Goal: Transaction & Acquisition: Book appointment/travel/reservation

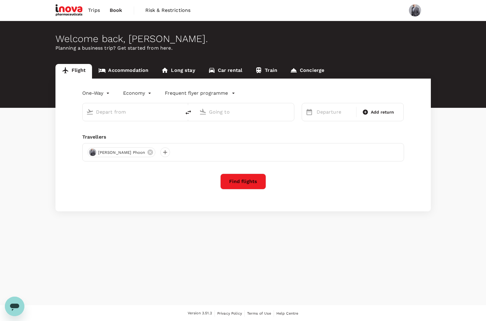
type input "roundtrip"
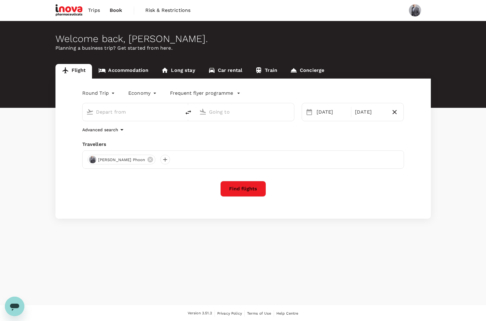
type input "Singapore, Singapore (any)"
type input "Kuala Lumpur, Malaysia (any)"
click at [249, 190] on button "Find flights" at bounding box center [243, 189] width 46 height 16
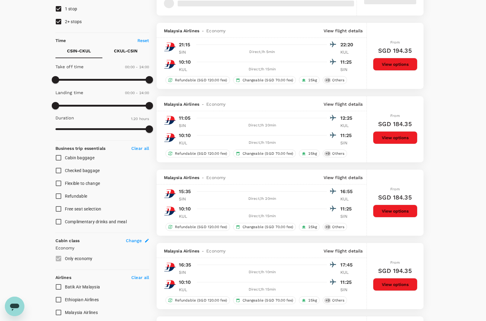
scroll to position [152, 0]
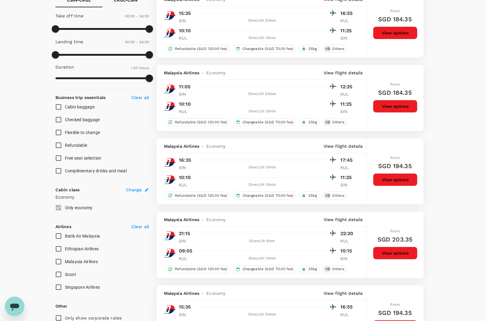
click at [59, 286] on input "Singapore Airlines" at bounding box center [58, 287] width 13 height 13
checkbox input "true"
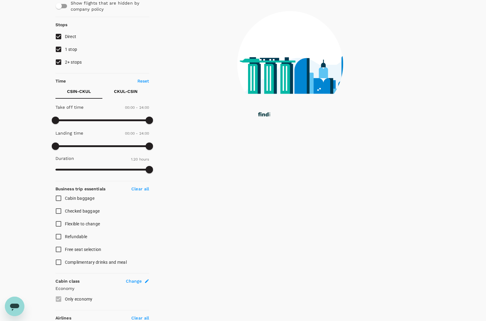
scroll to position [51, 0]
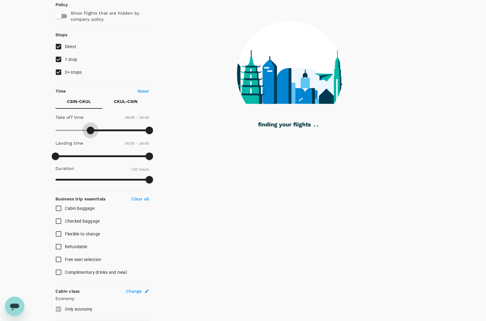
type input "510"
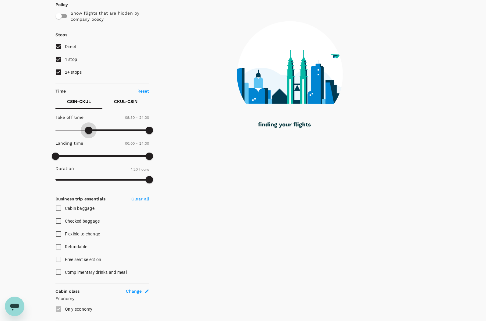
drag, startPoint x: 57, startPoint y: 131, endPoint x: 88, endPoint y: 129, distance: 31.8
click at [88, 129] on span at bounding box center [88, 130] width 7 height 7
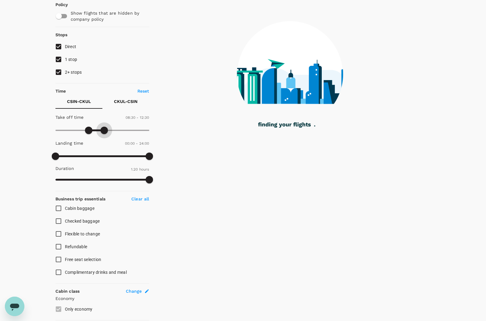
type input "720"
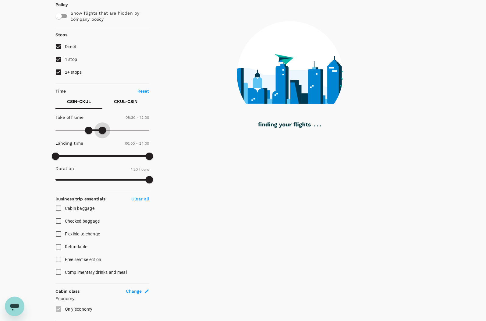
drag, startPoint x: 149, startPoint y: 126, endPoint x: 102, endPoint y: 133, distance: 47.7
click at [102, 133] on span at bounding box center [102, 130] width 7 height 7
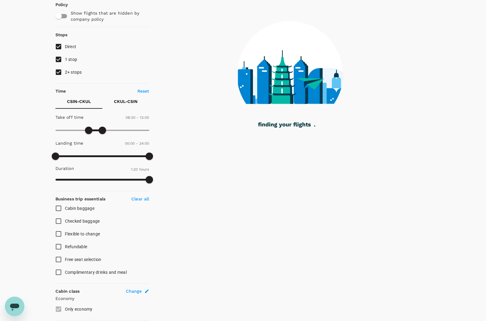
click at [122, 102] on p "CKUL - CSIN" at bounding box center [125, 101] width 23 height 6
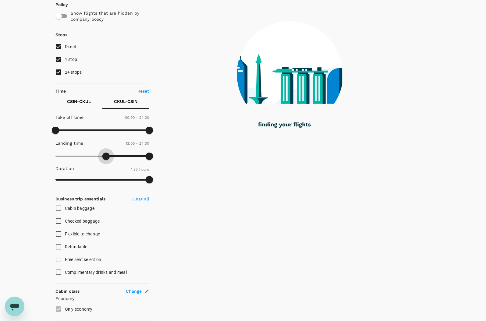
type input "840"
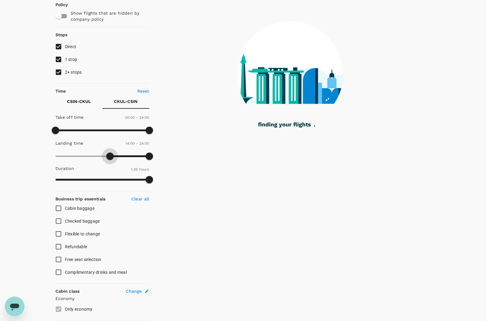
drag, startPoint x: 56, startPoint y: 157, endPoint x: 110, endPoint y: 154, distance: 54.3
click at [110, 154] on span at bounding box center [109, 156] width 7 height 7
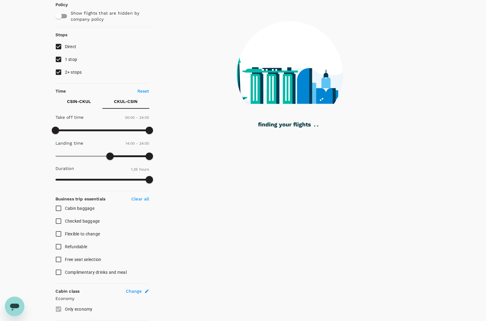
checkbox input "false"
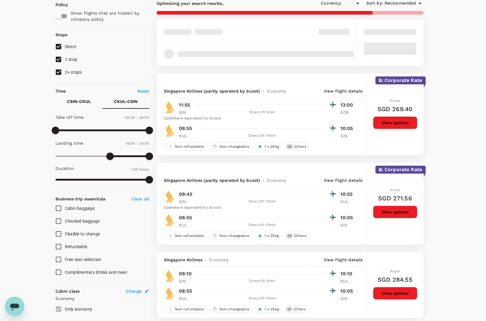
type input "SGD"
type input "1110"
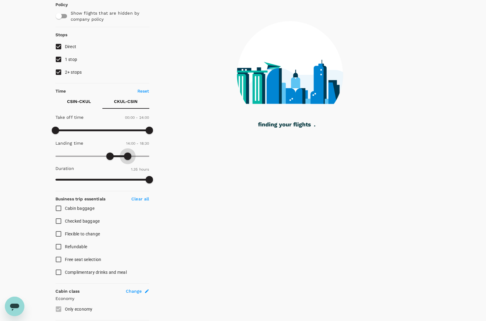
drag, startPoint x: 149, startPoint y: 154, endPoint x: 128, endPoint y: 157, distance: 21.8
click at [128, 157] on span at bounding box center [127, 156] width 7 height 7
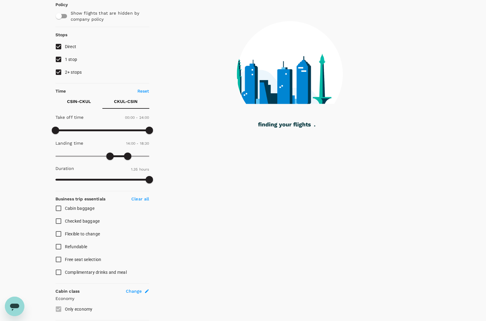
click at [57, 61] on input "1 stop" at bounding box center [58, 59] width 13 height 13
checkbox input "false"
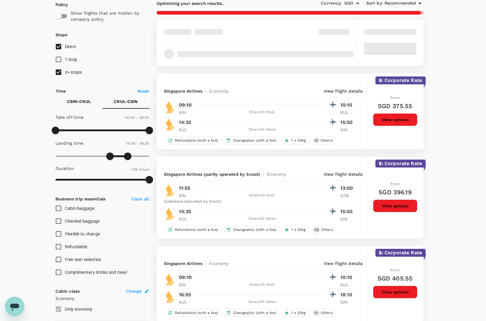
click at [57, 73] on input "2+ stops" at bounding box center [58, 72] width 13 height 13
checkbox input "false"
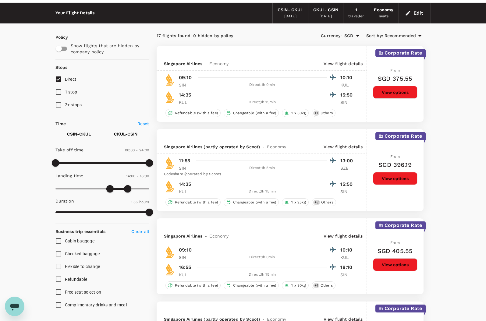
scroll to position [0, 0]
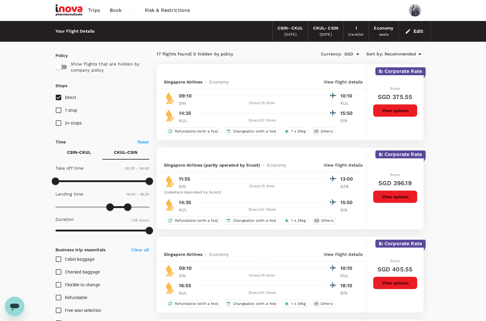
click at [394, 108] on button "View options" at bounding box center [395, 110] width 44 height 13
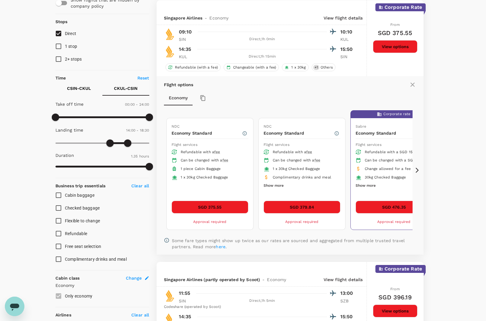
scroll to position [64, 0]
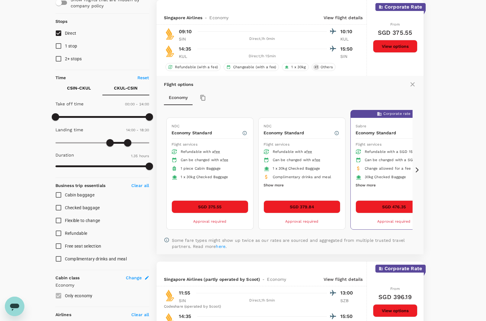
click at [225, 210] on button "SGD 375.55" at bounding box center [210, 206] width 77 height 13
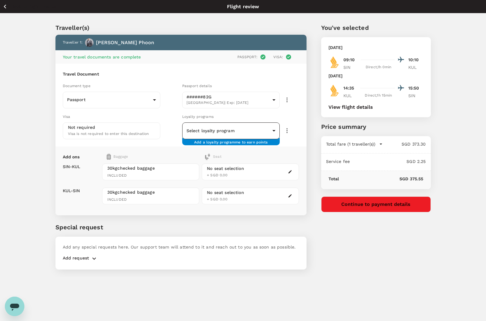
click at [274, 131] on body "Back to flight results Flight review Traveller(s) Traveller 1 : Johnson Phoon Y…" at bounding box center [243, 169] width 486 height 338
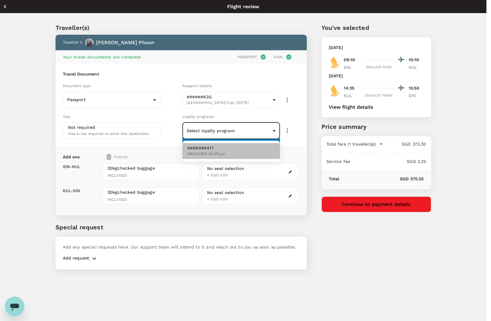
click at [247, 146] on li "#######417 KRISFLYER | KrisFlyer" at bounding box center [231, 151] width 98 height 16
type input "77e1dcfe-f946-4e4d-b9d6-542c0b32fb95"
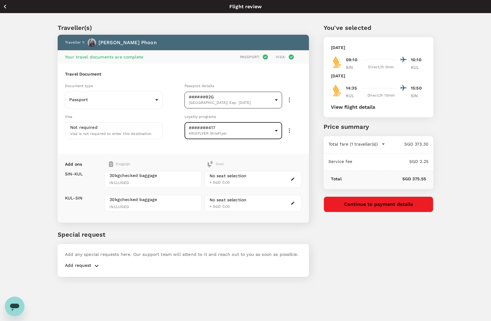
click at [273, 102] on body "Back to flight results Flight review Traveller(s) Traveller 1 : Johnson Phoon Y…" at bounding box center [245, 169] width 491 height 338
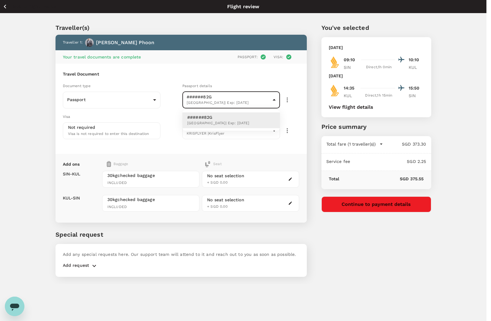
click at [273, 102] on div at bounding box center [245, 160] width 491 height 321
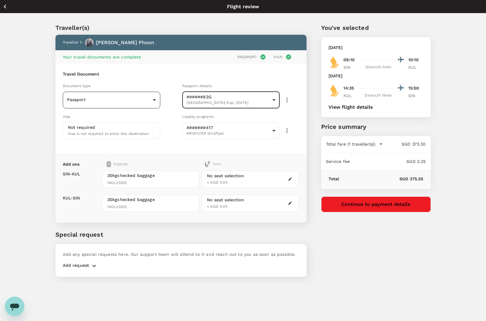
click at [154, 103] on body "Back to flight results Flight review Traveller(s) Traveller 1 : Johnson Phoon Y…" at bounding box center [243, 169] width 486 height 338
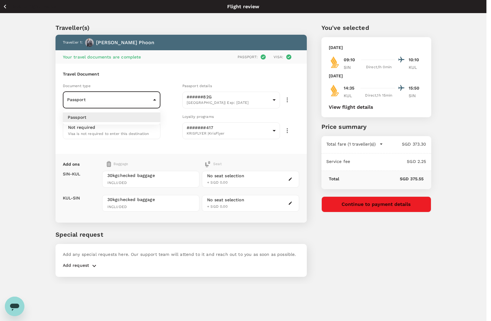
click at [153, 103] on div at bounding box center [245, 160] width 491 height 321
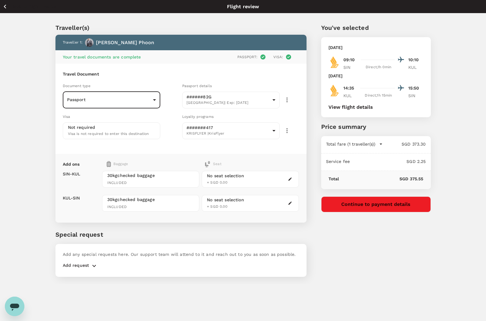
click at [291, 179] on icon "button" at bounding box center [290, 179] width 3 height 3
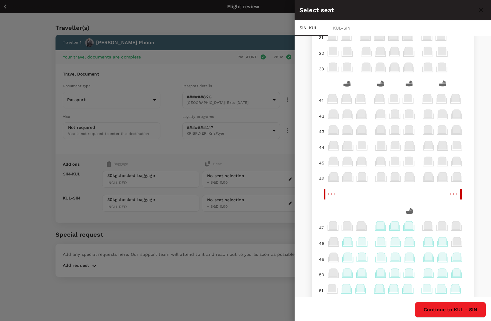
scroll to position [51, 0]
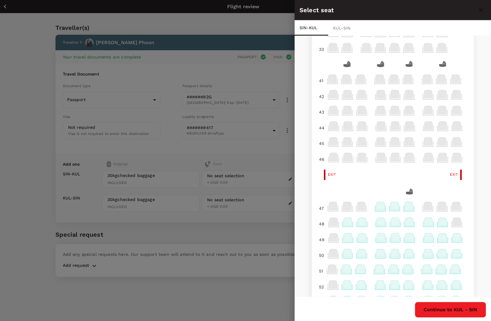
click at [376, 206] on icon at bounding box center [380, 206] width 8 height 8
click at [449, 193] on p "Select" at bounding box center [448, 193] width 13 height 6
click at [456, 309] on button "Continue to KUL - SIN" at bounding box center [449, 310] width 71 height 16
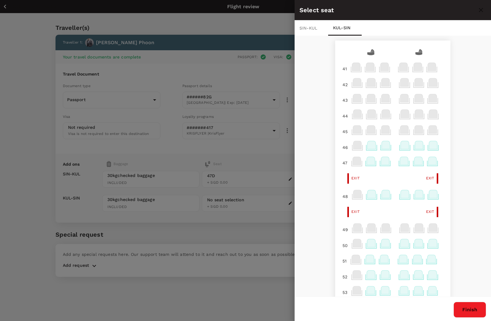
click at [382, 195] on icon at bounding box center [385, 194] width 8 height 8
click at [457, 179] on p "Select" at bounding box center [453, 181] width 13 height 6
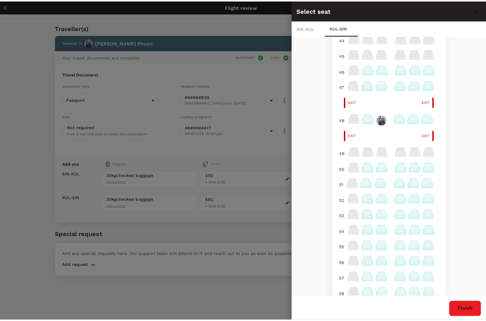
scroll to position [101, 0]
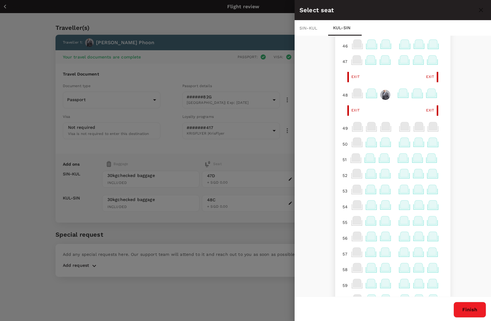
click at [462, 307] on button "Finish" at bounding box center [469, 310] width 33 height 16
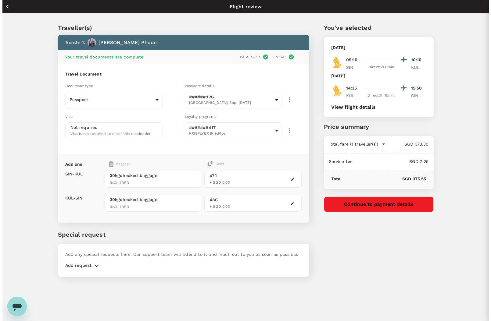
scroll to position [0, 0]
click at [395, 204] on button "Continue to payment details" at bounding box center [376, 205] width 110 height 16
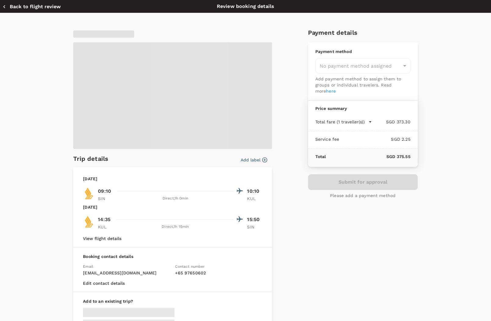
type input "9e677c2c-1b51-4fb9-8b8e-e61d94c42ce6"
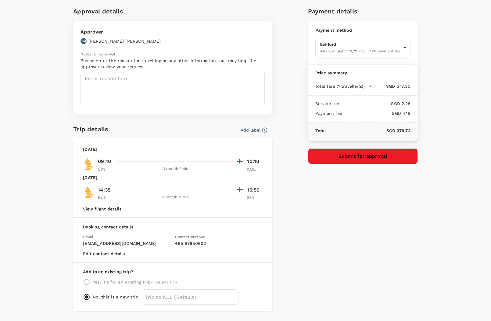
scroll to position [39, 0]
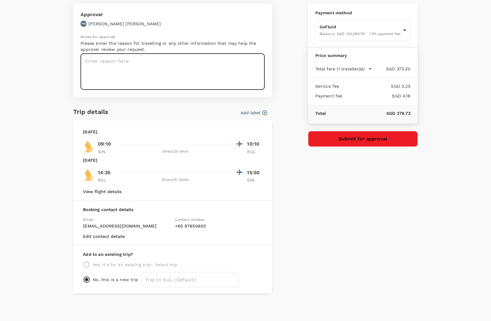
click at [122, 66] on textarea at bounding box center [172, 72] width 184 height 36
type textarea "Malaysia Wound Conference October"
click at [368, 139] on button "Submit for approval" at bounding box center [363, 139] width 110 height 16
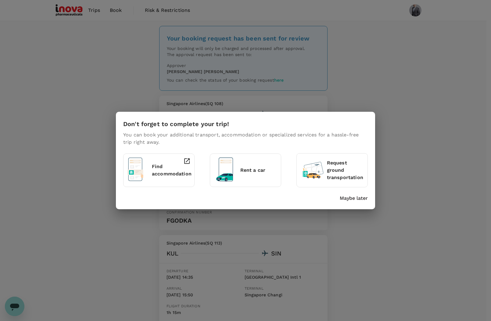
click at [172, 165] on p "Find accommodation" at bounding box center [172, 170] width 40 height 15
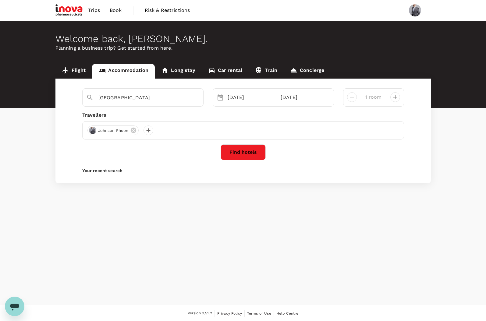
click at [190, 137] on div "Johnson Phoon" at bounding box center [243, 130] width 322 height 18
click at [199, 127] on div "Johnson Phoon" at bounding box center [243, 130] width 322 height 18
click at [252, 151] on button "Find hotels" at bounding box center [243, 152] width 45 height 16
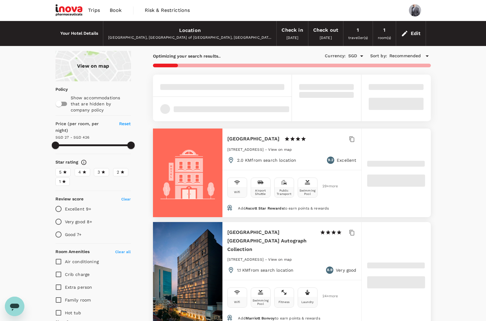
type input "425.06"
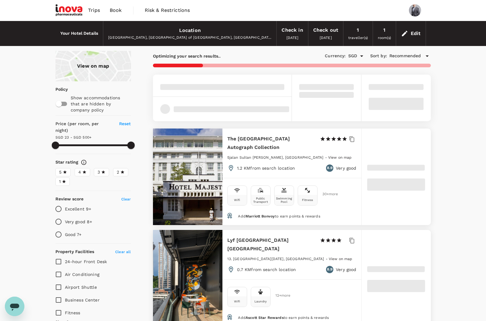
type input "23.06"
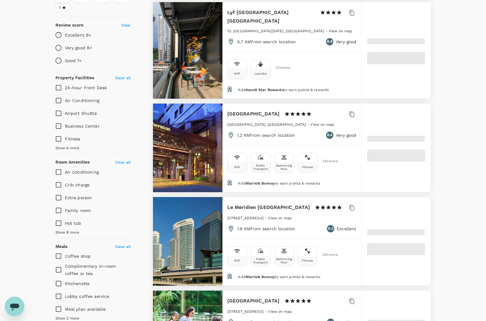
type input "499.45"
type input "18.45"
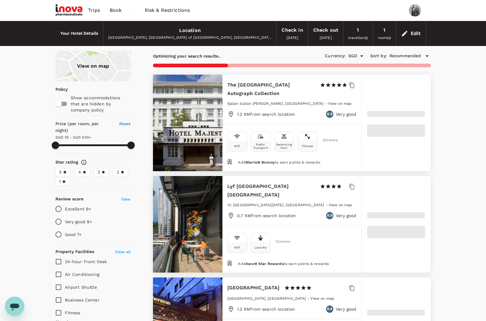
click at [95, 67] on div "View on map" at bounding box center [93, 66] width 76 height 30
type input "499.46"
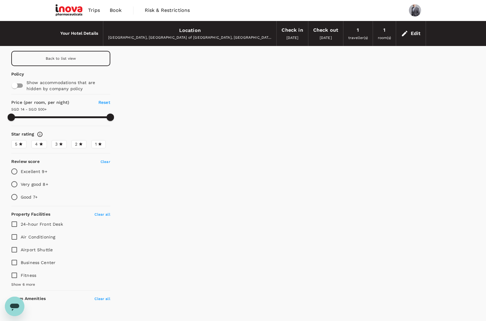
type input "14.46"
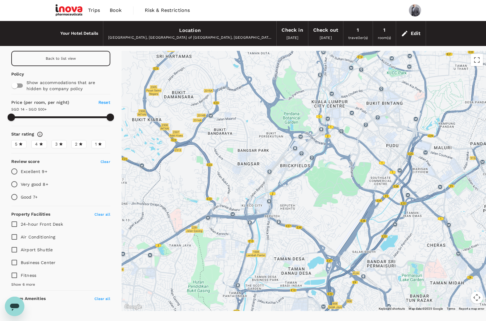
drag, startPoint x: 301, startPoint y: 172, endPoint x: 314, endPoint y: 126, distance: 48.5
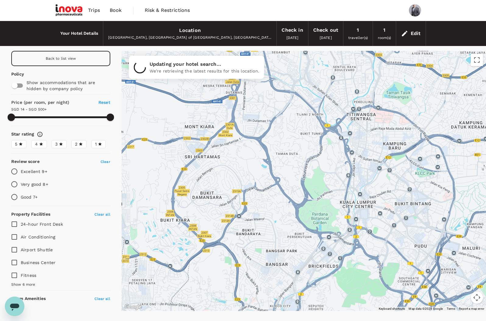
drag, startPoint x: 296, startPoint y: 238, endPoint x: 324, endPoint y: 343, distance: 108.5
click at [324, 321] on html "Trips Book Risk & Restrictions Your Hotel Details Location Kuala Lumpur, Federa…" at bounding box center [243, 173] width 486 height 346
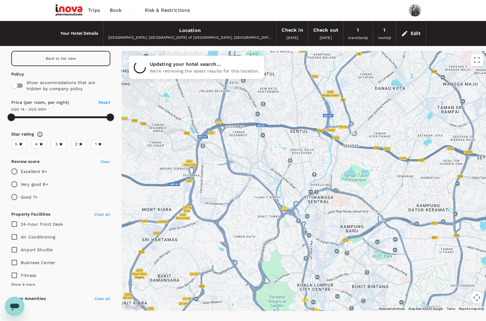
drag, startPoint x: 274, startPoint y: 226, endPoint x: 230, endPoint y: 312, distance: 96.5
click at [230, 312] on div "Your Hotel Details Location Kuala Lumpur, Federal Territory of Kuala Lumpur, Ma…" at bounding box center [243, 170] width 486 height 299
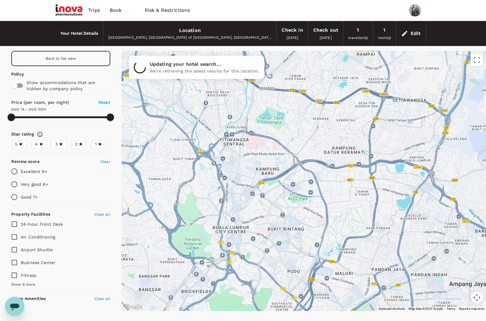
drag, startPoint x: 305, startPoint y: 249, endPoint x: 221, endPoint y: 188, distance: 103.6
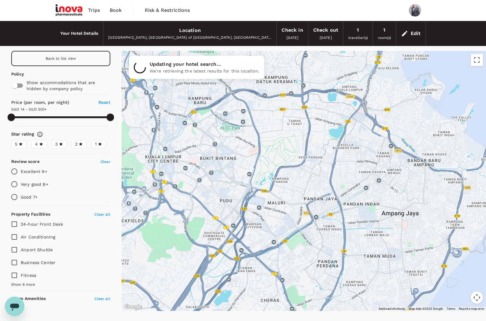
drag, startPoint x: 365, startPoint y: 227, endPoint x: 296, endPoint y: 158, distance: 97.0
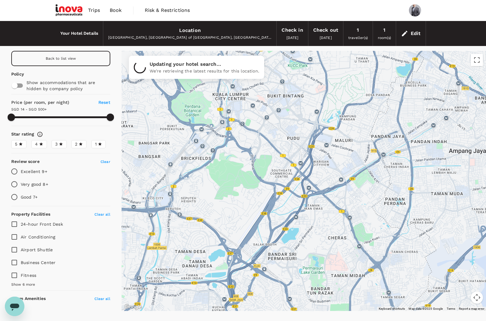
drag, startPoint x: 265, startPoint y: 200, endPoint x: 330, endPoint y: 134, distance: 93.3
click at [330, 134] on div at bounding box center [304, 181] width 364 height 260
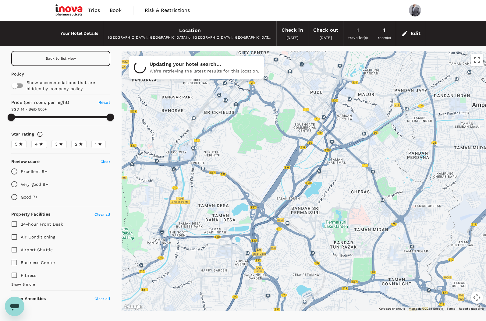
drag, startPoint x: 309, startPoint y: 196, endPoint x: 335, endPoint y: 158, distance: 46.2
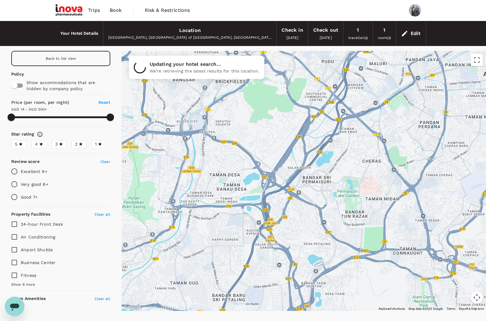
drag, startPoint x: 301, startPoint y: 211, endPoint x: 312, endPoint y: 179, distance: 33.6
click at [312, 179] on div at bounding box center [304, 181] width 364 height 260
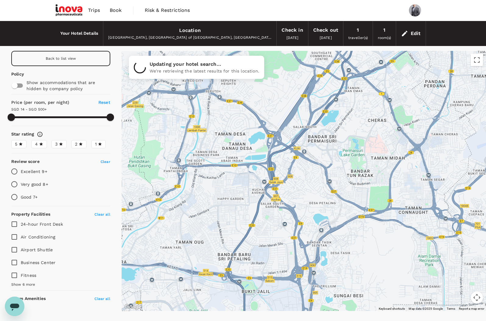
drag, startPoint x: 289, startPoint y: 200, endPoint x: 295, endPoint y: 173, distance: 28.0
click at [295, 173] on div at bounding box center [304, 181] width 364 height 260
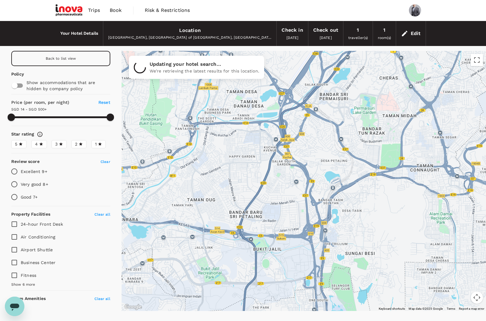
drag, startPoint x: 270, startPoint y: 239, endPoint x: 282, endPoint y: 197, distance: 43.9
click at [282, 197] on div at bounding box center [304, 181] width 364 height 260
click at [209, 37] on div "Kuala Lumpur, Federal Territory of Kuala Lumpur, Malaysia" at bounding box center [189, 38] width 163 height 6
click at [407, 32] on icon at bounding box center [404, 33] width 7 height 7
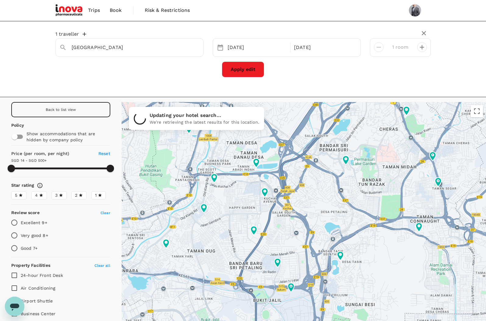
type input "499.46"
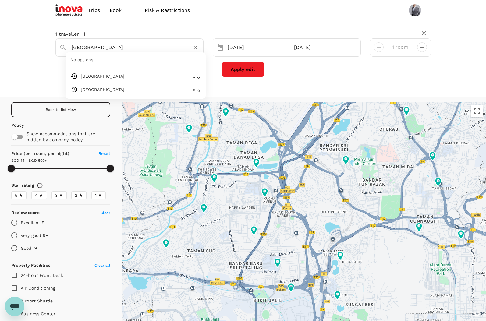
drag, startPoint x: 120, startPoint y: 48, endPoint x: 10, endPoint y: 31, distance: 111.1
click at [10, 31] on div "1 traveller Kuala Lumpur No options Kuala Lumpur city Hong Kong city 09 Oct 12 …" at bounding box center [243, 59] width 486 height 76
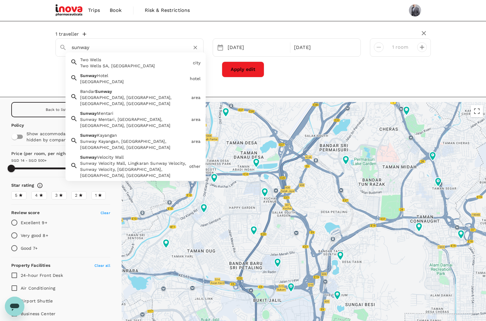
click at [121, 80] on div "Sunway Hotel" at bounding box center [133, 82] width 107 height 6
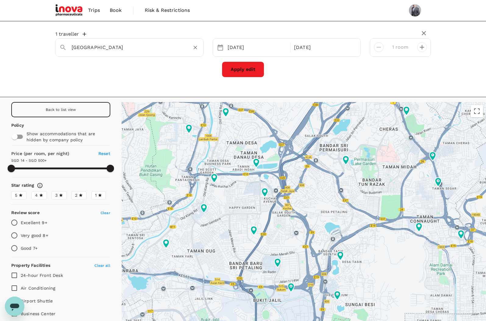
type input "Sunway Hotel"
click at [253, 70] on button "Apply edit" at bounding box center [243, 70] width 42 height 16
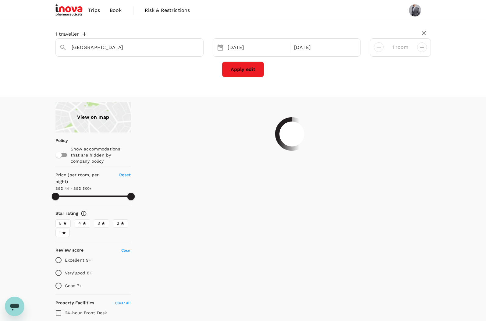
type input "499.22"
type input "44.11"
type input "499.11"
type input "37.11"
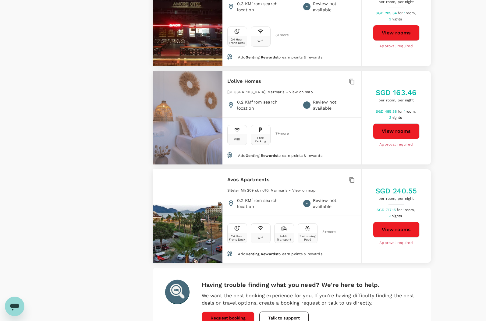
scroll to position [1811, 0]
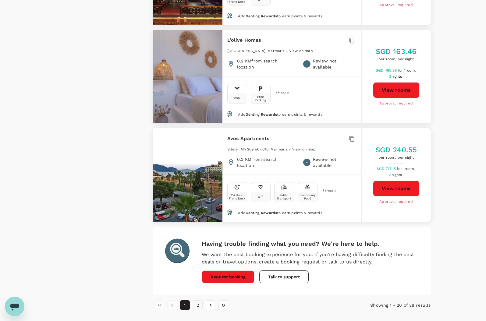
click at [197, 300] on button "2" at bounding box center [198, 305] width 10 height 10
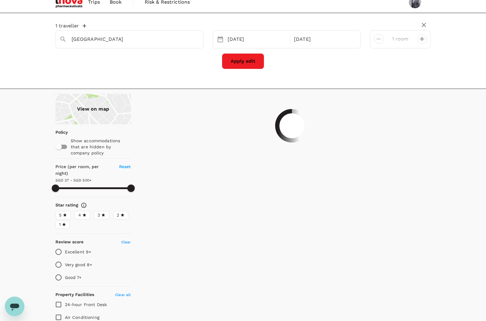
scroll to position [0, 0]
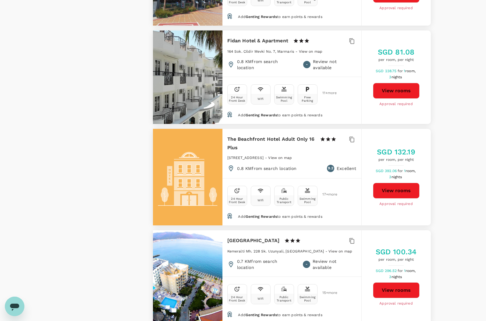
type input "499.11"
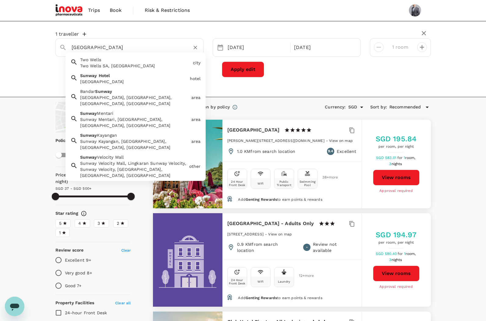
drag, startPoint x: 114, startPoint y: 47, endPoint x: 15, endPoint y: 35, distance: 99.8
click at [15, 35] on div "1 traveller Sunway Hotel Two Wells Two Wells SA, Australia city Sunway Hotel Su…" at bounding box center [243, 59] width 486 height 76
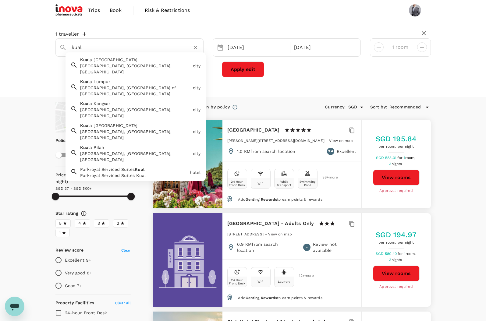
click at [118, 86] on div "Kuala Lumpur, Federal Territory of Kuala Lumpur, Malaysia" at bounding box center [135, 91] width 110 height 12
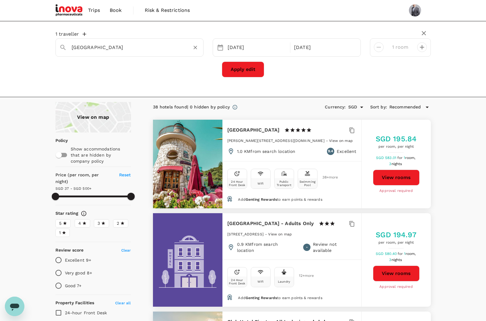
type input "Kuala Lumpur"
click at [246, 70] on button "Apply edit" at bounding box center [243, 70] width 42 height 16
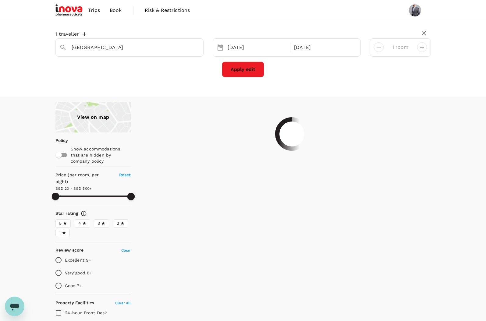
type input "499.46"
type input "14.46"
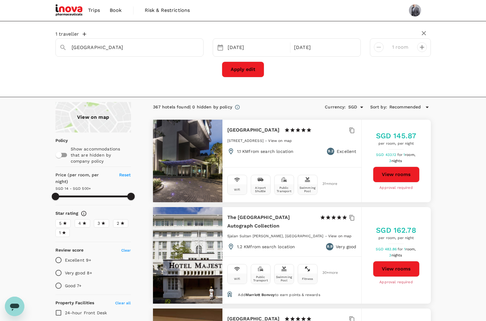
drag, startPoint x: 63, startPoint y: 217, endPoint x: 71, endPoint y: 218, distance: 7.6
click at [63, 221] on icon at bounding box center [65, 223] width 4 height 4
click at [0, 0] on input "5" at bounding box center [0, 0] width 0 height 0
click at [80, 220] on span "4" at bounding box center [79, 223] width 3 height 6
click at [0, 0] on input "4" at bounding box center [0, 0] width 0 height 0
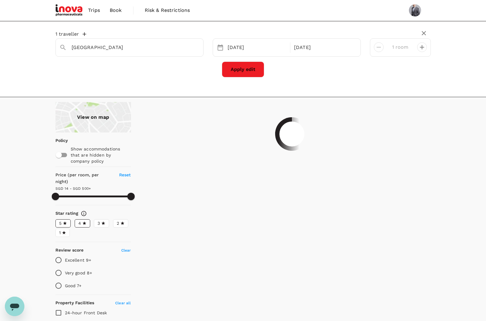
scroll to position [51, 0]
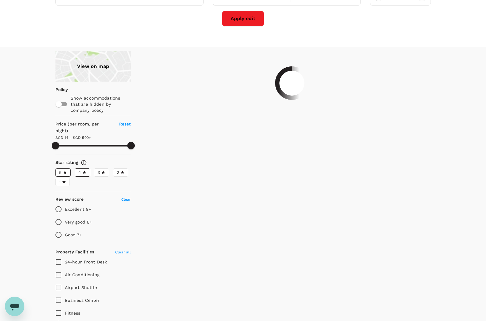
type input "499.46"
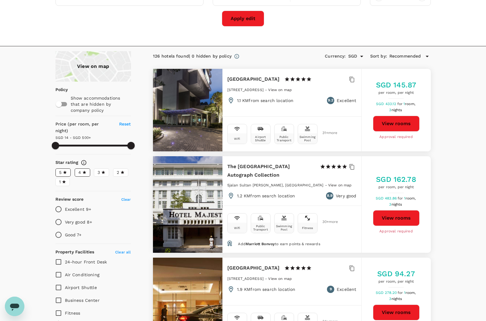
click at [58, 204] on input "Excellent 9+" at bounding box center [58, 209] width 13 height 13
radio input "true"
type input "499.46"
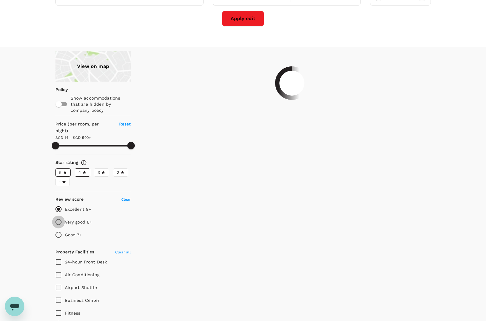
click at [57, 216] on input "Very good 8+" at bounding box center [58, 222] width 13 height 13
radio input "true"
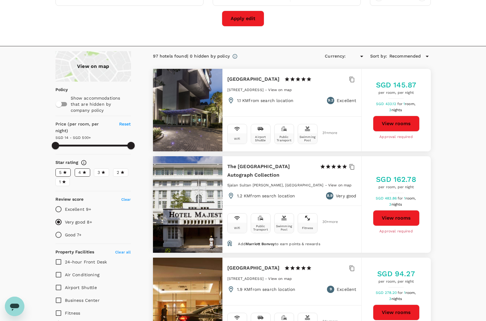
type input "499.46"
type input "SGD"
click at [59, 268] on input "Air Conditioning" at bounding box center [58, 274] width 13 height 13
checkbox input "true"
type input "499.46"
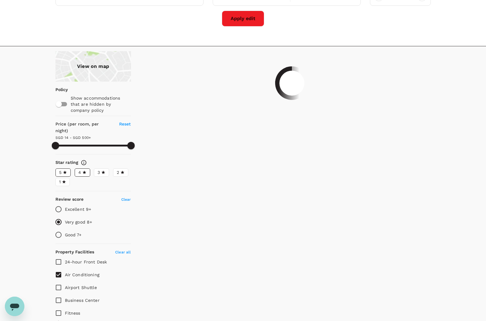
scroll to position [101, 0]
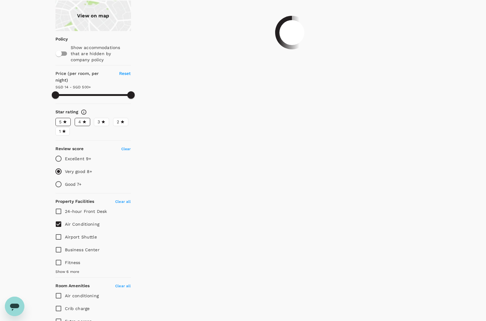
click at [58, 205] on input "24-hour Front Desk" at bounding box center [58, 211] width 13 height 13
checkbox input "true"
type input "499.46"
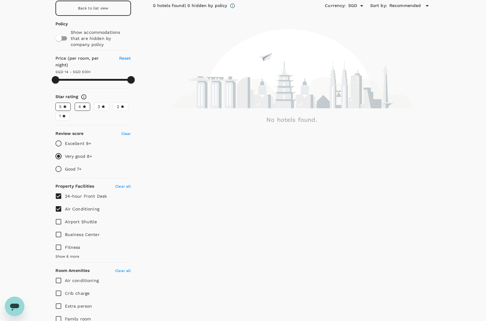
scroll to position [86, 0]
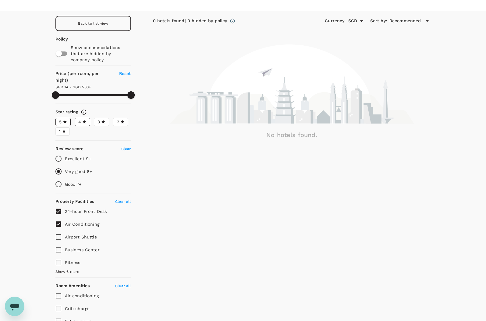
click at [59, 205] on input "24-hour Front Desk" at bounding box center [58, 211] width 13 height 13
checkbox input "false"
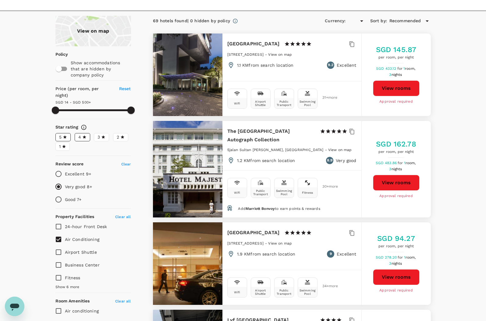
type input "499.46"
type input "SGD"
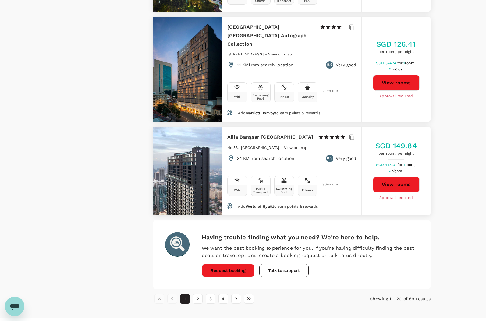
scroll to position [1789, 0]
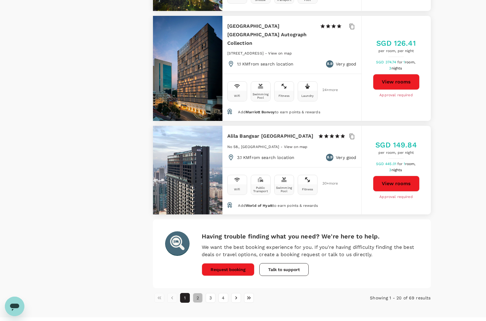
click at [198, 293] on button "2" at bounding box center [198, 298] width 10 height 10
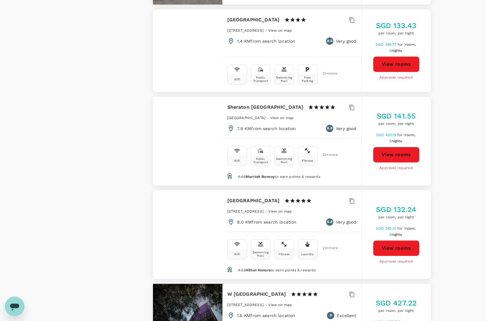
scroll to position [1747, 0]
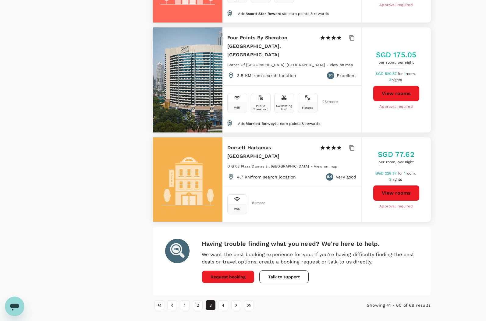
scroll to position [1753, 0]
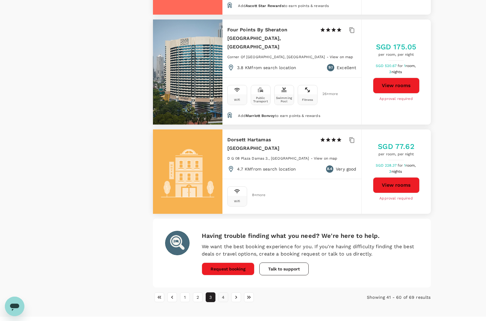
click at [222, 293] on button "4" at bounding box center [223, 298] width 10 height 10
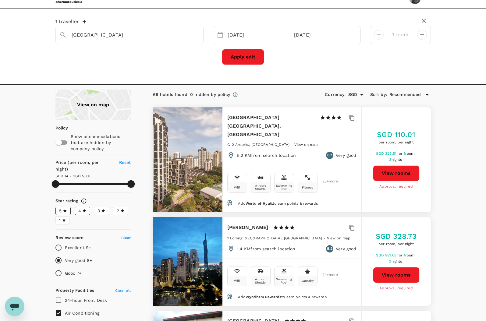
scroll to position [0, 0]
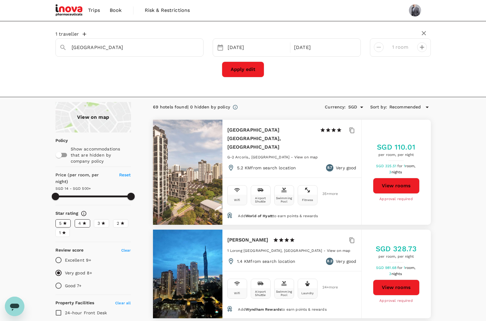
click at [76, 113] on div "View on map" at bounding box center [93, 117] width 76 height 30
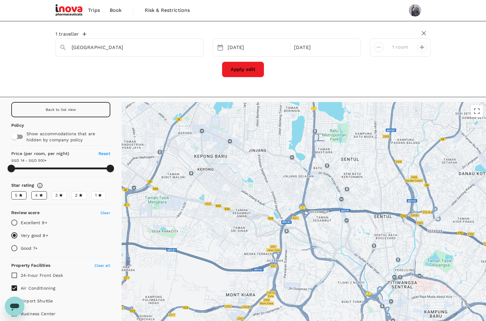
drag, startPoint x: 289, startPoint y: 243, endPoint x: 291, endPoint y: 272, distance: 29.3
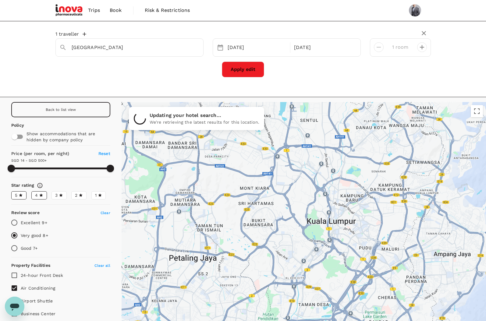
drag, startPoint x: 300, startPoint y: 271, endPoint x: 291, endPoint y: 180, distance: 91.0
click at [291, 180] on div at bounding box center [304, 232] width 364 height 260
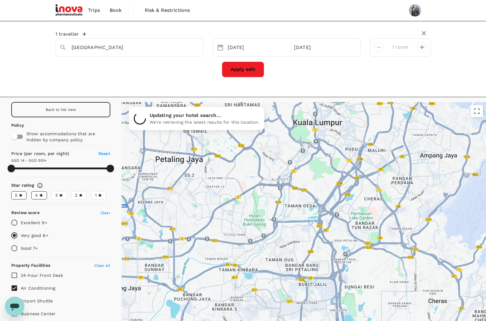
drag, startPoint x: 287, startPoint y: 263, endPoint x: 276, endPoint y: 191, distance: 73.3
click at [278, 184] on div at bounding box center [304, 232] width 364 height 260
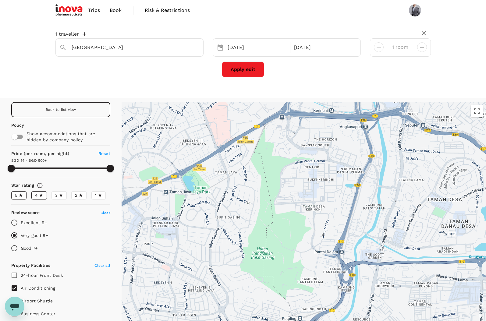
drag, startPoint x: 259, startPoint y: 211, endPoint x: 328, endPoint y: 221, distance: 69.0
click at [328, 221] on div at bounding box center [304, 232] width 364 height 260
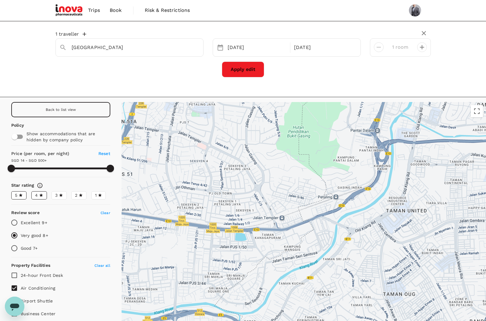
drag, startPoint x: 301, startPoint y: 233, endPoint x: 339, endPoint y: 116, distance: 123.2
click at [339, 116] on div at bounding box center [304, 232] width 364 height 260
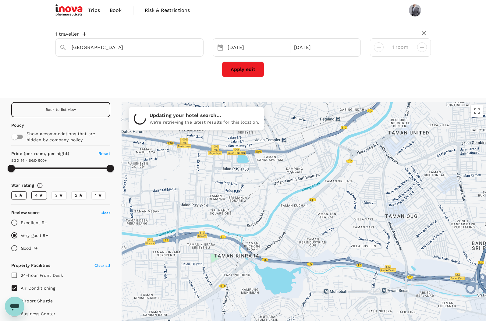
drag, startPoint x: 318, startPoint y: 190, endPoint x: 321, endPoint y: 130, distance: 60.1
click at [320, 130] on div at bounding box center [304, 232] width 364 height 260
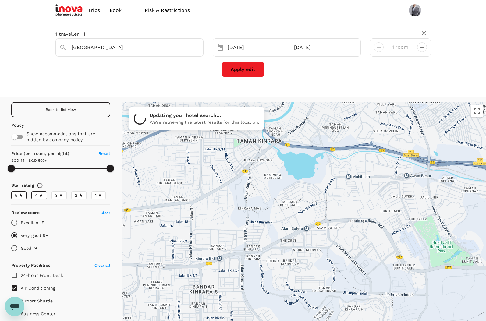
drag, startPoint x: 277, startPoint y: 231, endPoint x: 299, endPoint y: 108, distance: 125.2
click at [299, 108] on div at bounding box center [304, 232] width 364 height 260
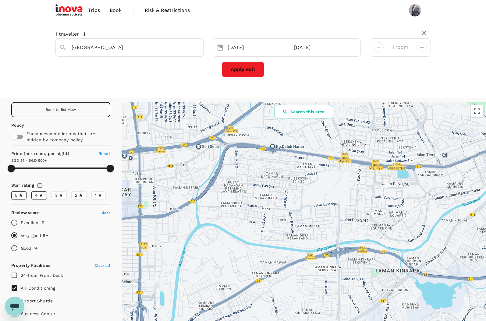
drag, startPoint x: 283, startPoint y: 178, endPoint x: 422, endPoint y: 305, distance: 188.3
click at [422, 305] on div at bounding box center [304, 232] width 364 height 260
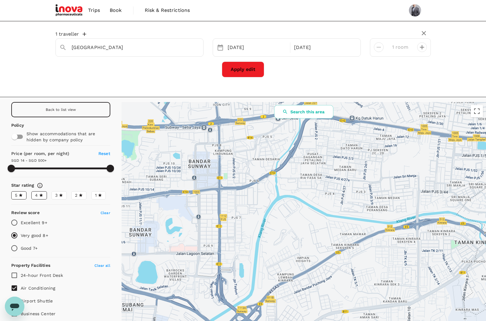
drag, startPoint x: 257, startPoint y: 280, endPoint x: 340, endPoint y: 251, distance: 87.8
click at [340, 251] on div at bounding box center [304, 232] width 364 height 260
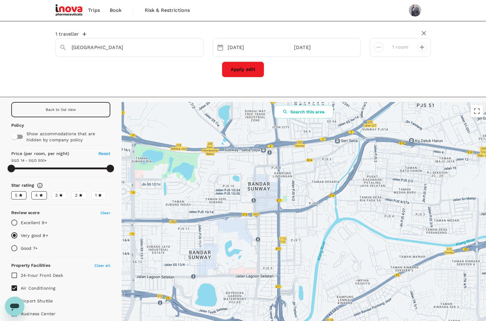
drag, startPoint x: 230, startPoint y: 201, endPoint x: 290, endPoint y: 225, distance: 65.0
click at [290, 225] on div at bounding box center [304, 232] width 364 height 260
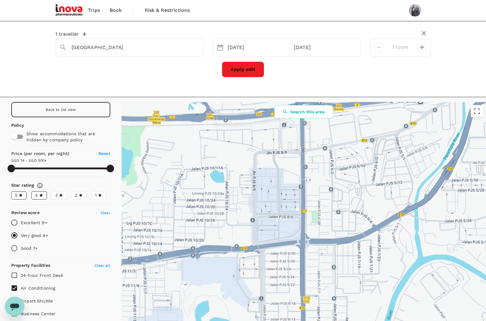
drag, startPoint x: 262, startPoint y: 211, endPoint x: 266, endPoint y: 234, distance: 23.4
click at [266, 234] on div at bounding box center [304, 232] width 364 height 260
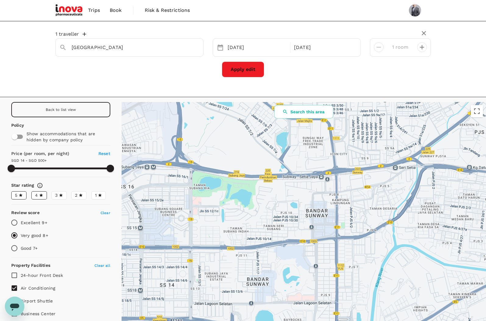
drag, startPoint x: 252, startPoint y: 233, endPoint x: 306, endPoint y: 229, distance: 54.1
click at [306, 229] on div at bounding box center [304, 232] width 364 height 260
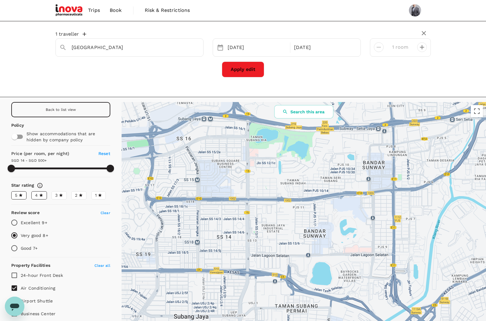
drag, startPoint x: 259, startPoint y: 230, endPoint x: 316, endPoint y: 180, distance: 75.8
click at [316, 180] on div at bounding box center [304, 232] width 364 height 260
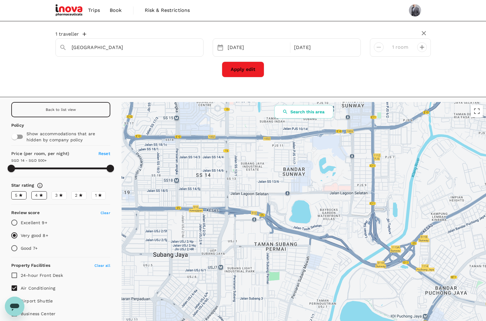
drag, startPoint x: 341, startPoint y: 274, endPoint x: 321, endPoint y: 215, distance: 61.8
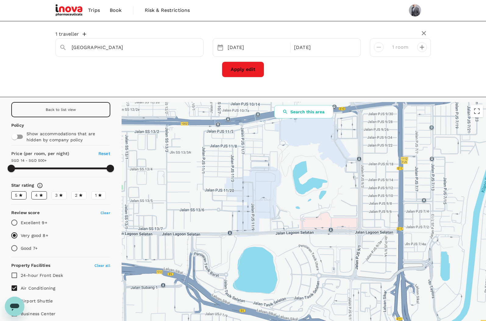
drag, startPoint x: 331, startPoint y: 210, endPoint x: 305, endPoint y: 284, distance: 78.3
click at [305, 288] on div at bounding box center [304, 232] width 364 height 260
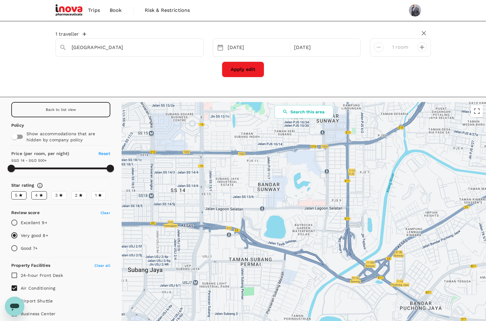
drag, startPoint x: 313, startPoint y: 269, endPoint x: 308, endPoint y: 225, distance: 44.8
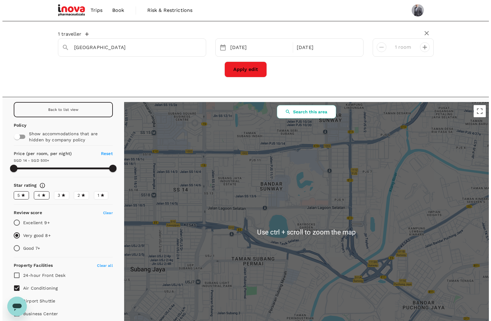
scroll to position [51, 0]
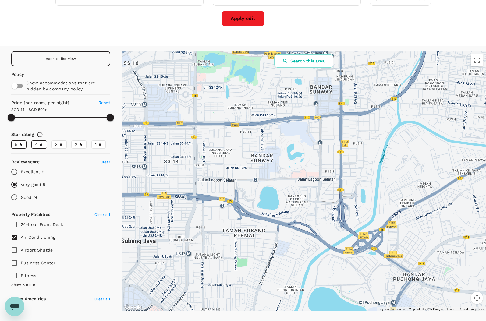
drag, startPoint x: 312, startPoint y: 214, endPoint x: 303, endPoint y: 248, distance: 35.3
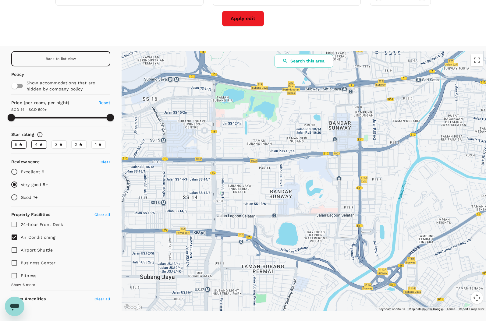
drag, startPoint x: 289, startPoint y: 234, endPoint x: 310, endPoint y: 258, distance: 31.5
click at [310, 258] on div at bounding box center [304, 181] width 364 height 260
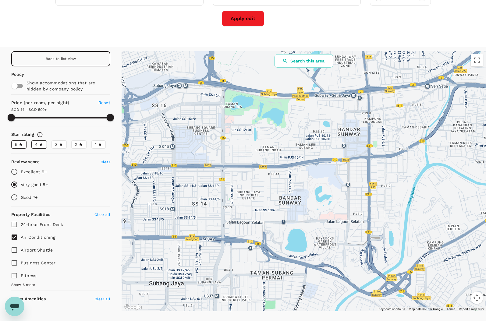
drag, startPoint x: 337, startPoint y: 233, endPoint x: 346, endPoint y: 262, distance: 29.9
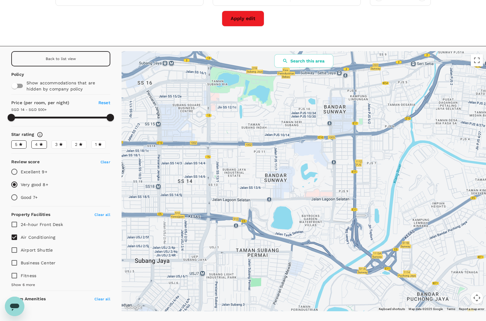
drag, startPoint x: 313, startPoint y: 224, endPoint x: 310, endPoint y: 220, distance: 5.5
click at [303, 60] on button "Search this area" at bounding box center [303, 60] width 59 height 13
type input "499.46"
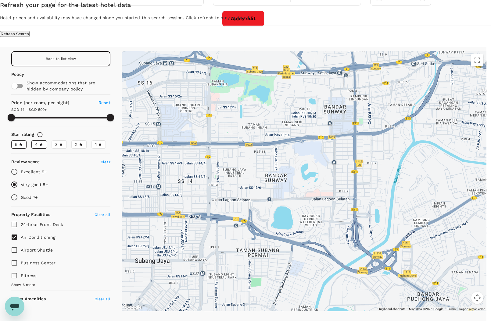
click at [385, 37] on div "Refresh your page for the latest hotel data Hotel prices and availability may h…" at bounding box center [245, 18] width 491 height 37
click at [30, 37] on button "Refresh Search" at bounding box center [15, 34] width 30 height 6
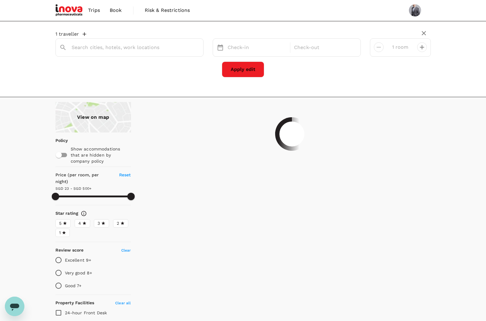
type input "Kuala Lumpur"
type input "499.82"
type input "15.82"
type input "499.46"
type input "14.46"
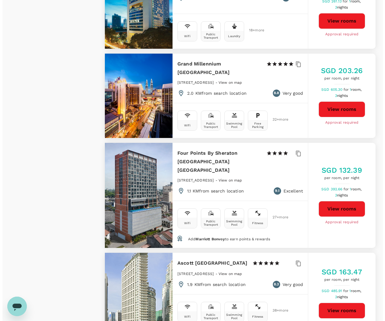
scroll to position [1574, 0]
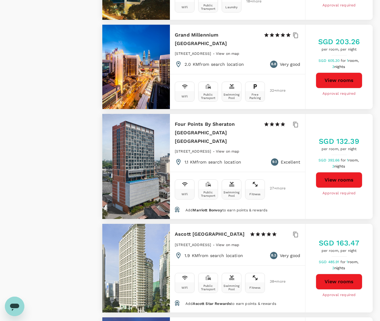
type input "499.46"
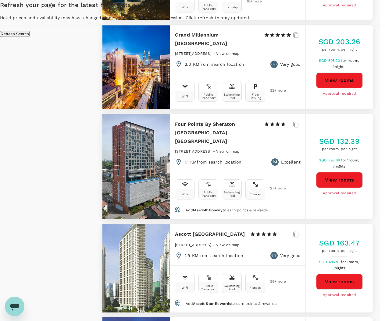
click at [199, 14] on div "Refresh your page for the latest hotel data Hotel prices and availability may h…" at bounding box center [192, 18] width 385 height 37
click at [30, 37] on button "Refresh Search" at bounding box center [15, 34] width 30 height 6
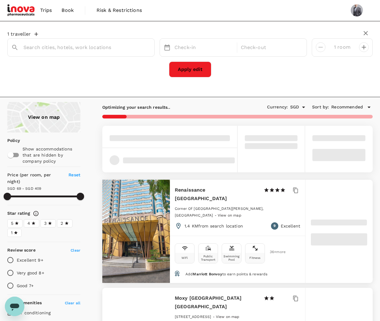
type input "Kuala Lumpur"
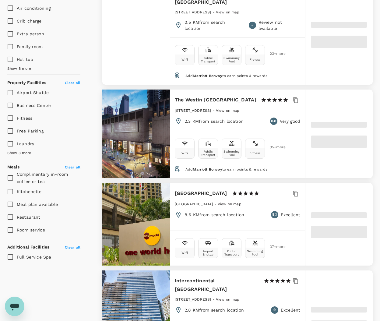
type input "408.45"
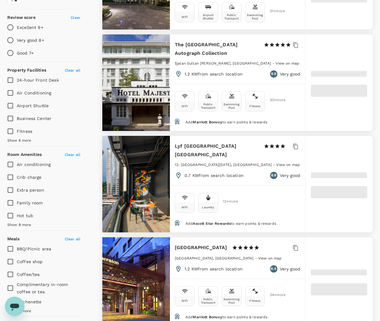
type input "18.45"
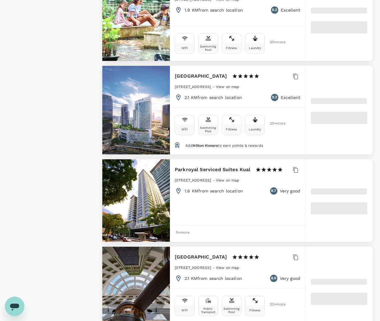
scroll to position [218, 0]
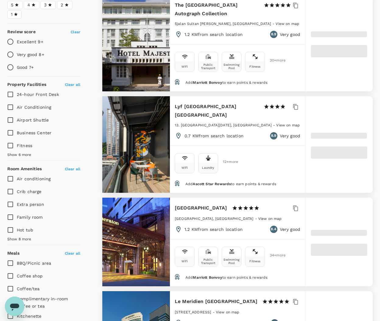
type input "499.83"
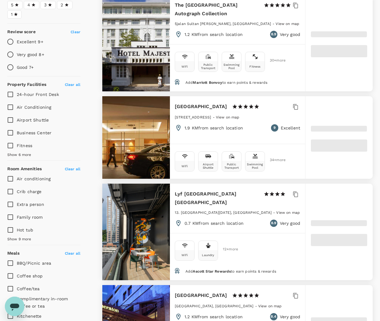
type input "15.83"
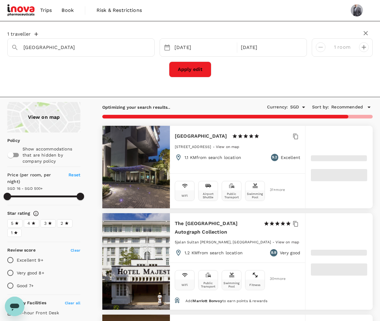
click at [48, 119] on div "View on map" at bounding box center [43, 117] width 73 height 30
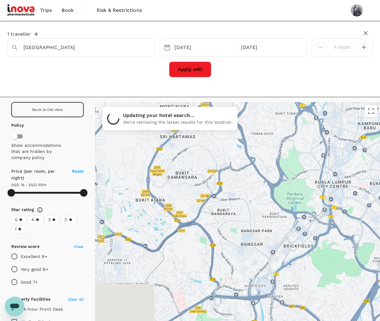
drag, startPoint x: 197, startPoint y: 229, endPoint x: 326, endPoint y: 175, distance: 139.7
click at [326, 175] on div at bounding box center [237, 232] width 285 height 260
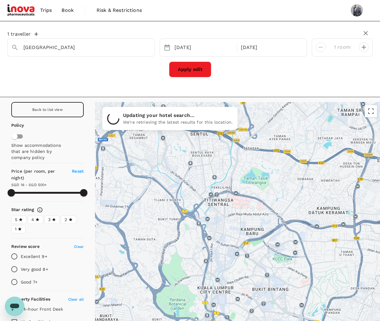
drag, startPoint x: 280, startPoint y: 190, endPoint x: 154, endPoint y: 298, distance: 165.7
click at [154, 298] on div at bounding box center [237, 232] width 285 height 260
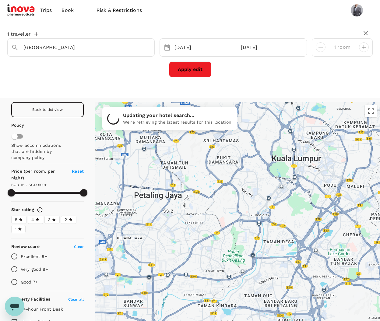
drag, startPoint x: 197, startPoint y: 243, endPoint x: 282, endPoint y: 147, distance: 127.8
click at [282, 147] on div at bounding box center [237, 232] width 285 height 260
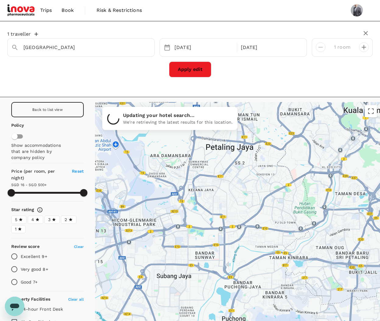
drag, startPoint x: 243, startPoint y: 260, endPoint x: 309, endPoint y: 209, distance: 83.8
click at [309, 209] on div at bounding box center [237, 232] width 285 height 260
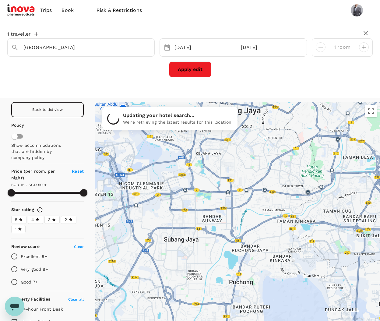
drag, startPoint x: 225, startPoint y: 267, endPoint x: 233, endPoint y: 229, distance: 37.9
click at [233, 229] on div at bounding box center [237, 232] width 285 height 260
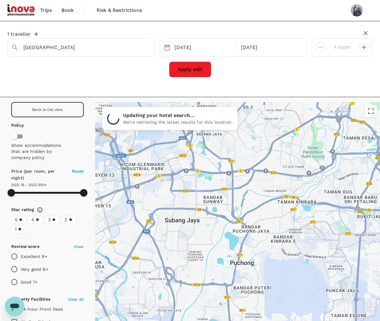
drag, startPoint x: 228, startPoint y: 248, endPoint x: 229, endPoint y: 230, distance: 17.4
click at [229, 227] on div at bounding box center [237, 232] width 285 height 260
type input "499.83"
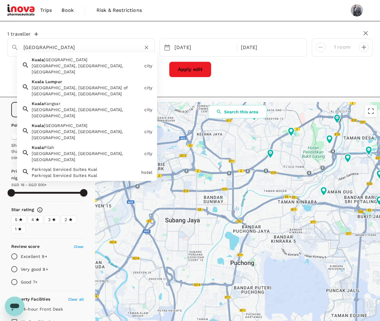
drag, startPoint x: 69, startPoint y: 50, endPoint x: -2, endPoint y: 47, distance: 71.1
click at [0, 47] on html "Trips Book Risk & Restrictions 1 traveller Kuala Lumpur Kuala Terengganu Kuala …" at bounding box center [190, 194] width 380 height 389
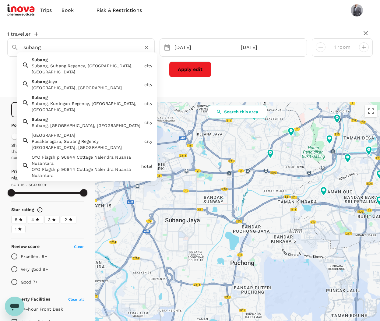
click at [46, 79] on span "Subang" at bounding box center [40, 81] width 16 height 5
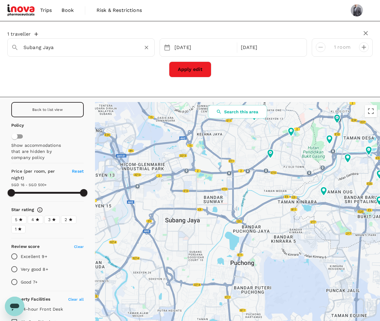
type input "Subang Jaya"
click at [186, 69] on button "Apply edit" at bounding box center [190, 70] width 42 height 16
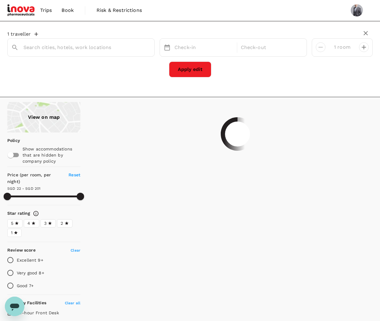
type input "Subang Jaya"
type input "201.06"
type input "19.06"
type input "343.06"
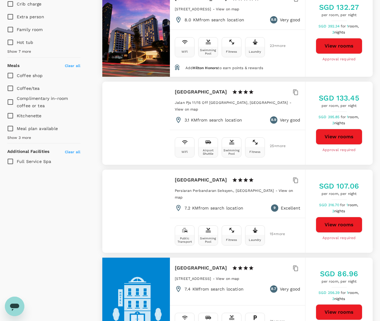
scroll to position [457, 0]
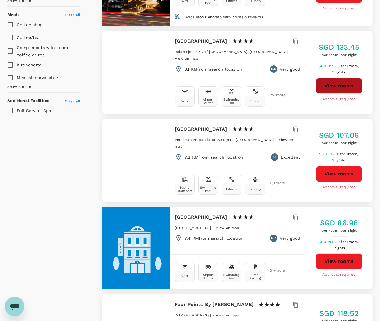
click at [343, 86] on button "View rooms" at bounding box center [339, 86] width 47 height 16
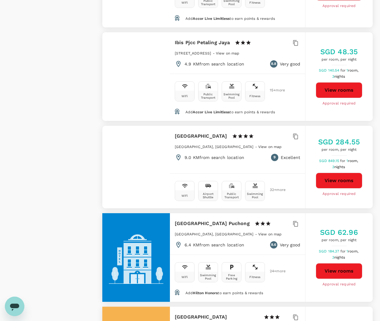
scroll to position [914, 0]
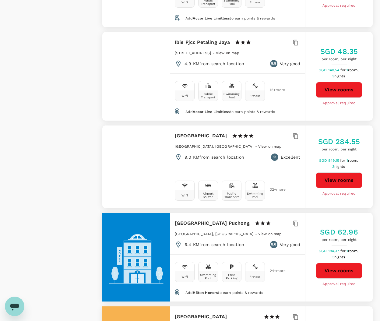
click at [337, 183] on button "View rooms" at bounding box center [339, 180] width 47 height 16
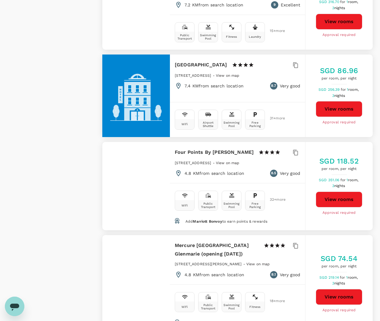
scroll to position [305, 0]
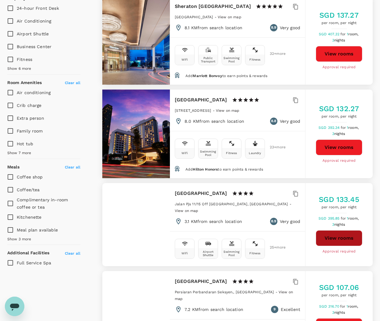
click at [344, 242] on button "View rooms" at bounding box center [339, 238] width 47 height 16
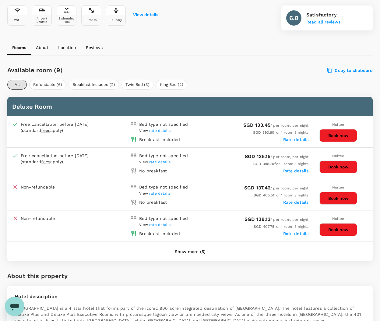
scroll to position [254, 0]
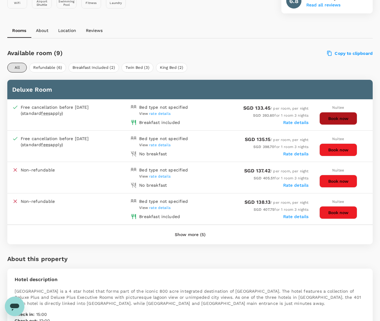
click at [335, 118] on button "Book now" at bounding box center [339, 118] width 38 height 13
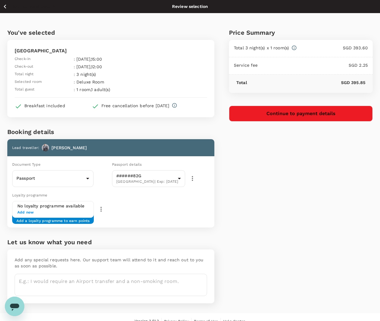
click at [66, 210] on span "Add new" at bounding box center [52, 213] width 71 height 6
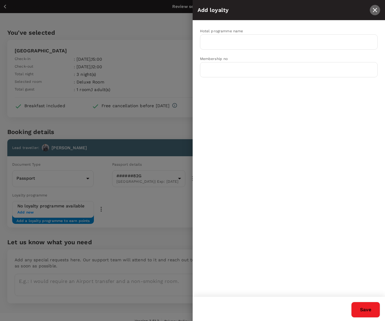
click at [370, 9] on button "close" at bounding box center [375, 10] width 10 height 10
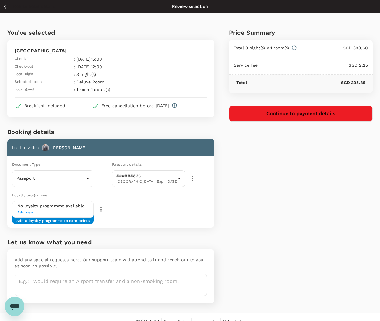
click at [316, 113] on button "Continue to payment details" at bounding box center [301, 114] width 144 height 16
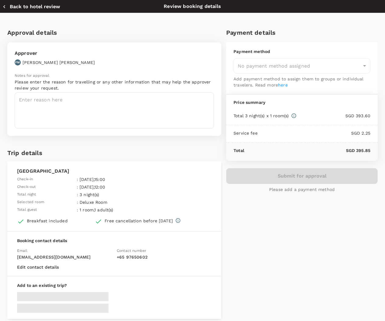
type input "9e677c2c-1b51-4fb9-8b8e-e61d94c42ce6"
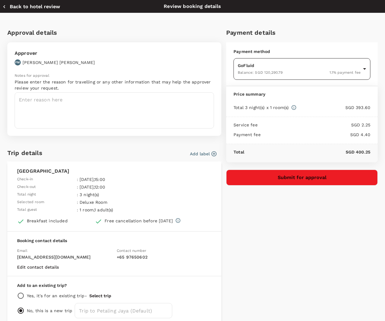
click at [360, 67] on body "Back to hotel details Review selection You've selected Sunway Lagoon Hotel Chec…" at bounding box center [192, 165] width 385 height 330
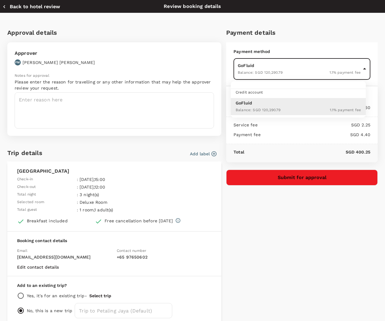
click at [360, 67] on div at bounding box center [192, 160] width 385 height 321
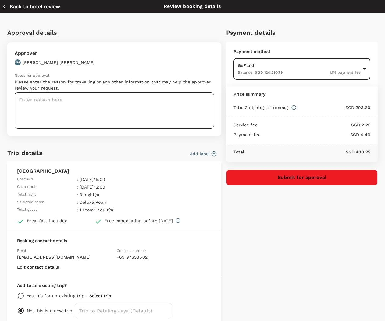
click at [86, 104] on textarea at bounding box center [114, 110] width 199 height 36
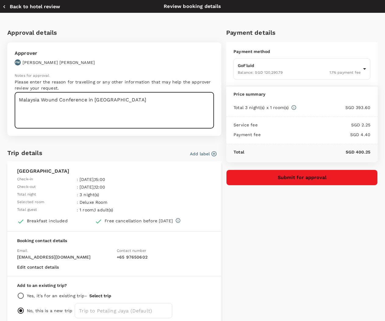
type textarea "Malaysia Wound Conference in Sunway"
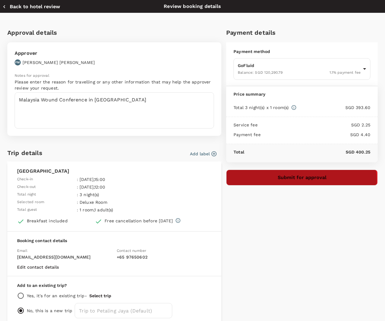
click at [296, 180] on button "Submit for approval" at bounding box center [301, 178] width 151 height 16
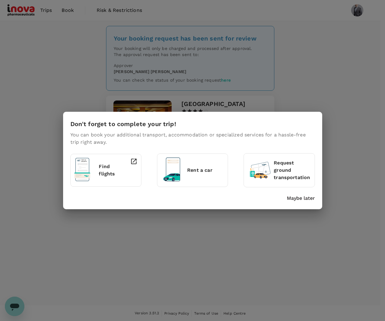
click at [289, 175] on p "Request ground transportation" at bounding box center [292, 170] width 37 height 22
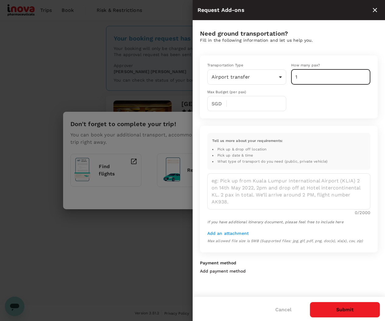
click at [310, 77] on input "1" at bounding box center [330, 76] width 79 height 15
type input "2"
click at [363, 75] on input "2" at bounding box center [330, 76] width 79 height 15
click at [249, 190] on textarea at bounding box center [288, 191] width 163 height 36
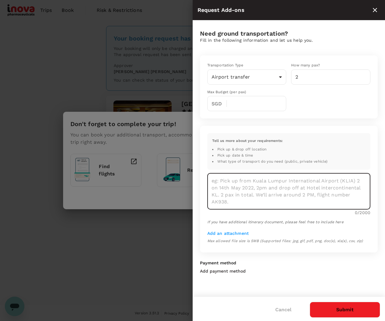
click at [249, 190] on textarea at bounding box center [288, 191] width 163 height 36
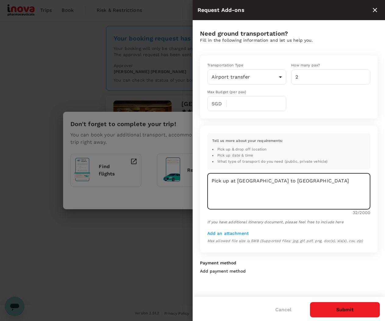
type textarea "Pick up at [GEOGRAPHIC_DATA] to [GEOGRAPHIC_DATA]"
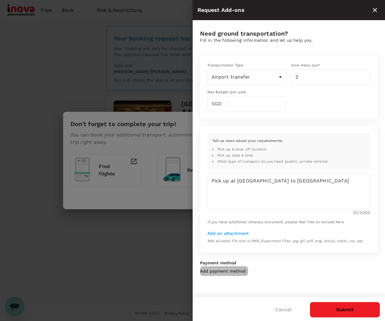
click at [235, 274] on p "Add payment method" at bounding box center [223, 271] width 46 height 6
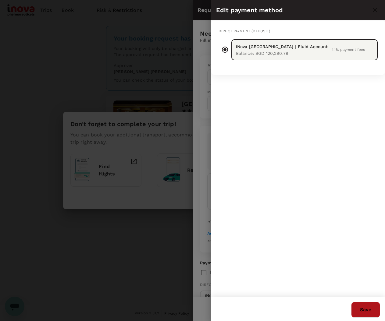
click at [361, 307] on button "Save" at bounding box center [365, 310] width 29 height 16
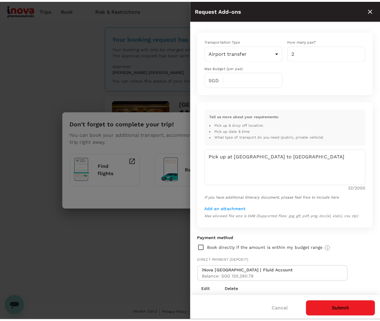
scroll to position [36, 0]
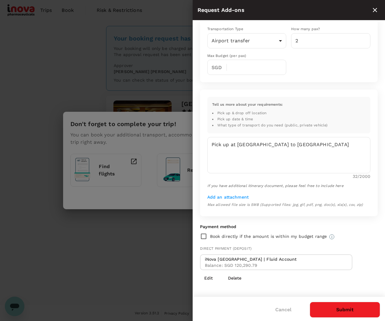
click at [339, 306] on button "Submit" at bounding box center [345, 310] width 70 height 16
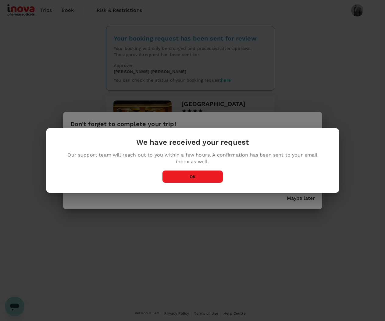
click at [212, 178] on button "OK" at bounding box center [192, 176] width 61 height 13
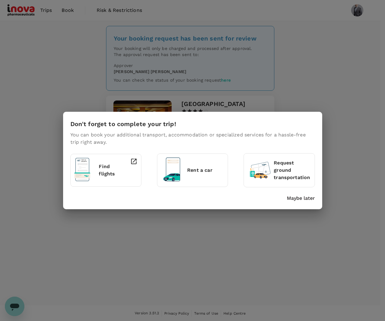
click at [365, 135] on div "Don't forget to complete your trip! You can book your additional transport, acc…" at bounding box center [192, 160] width 385 height 321
click at [303, 199] on p "Maybe later" at bounding box center [301, 198] width 28 height 7
